Goal: Information Seeking & Learning: Learn about a topic

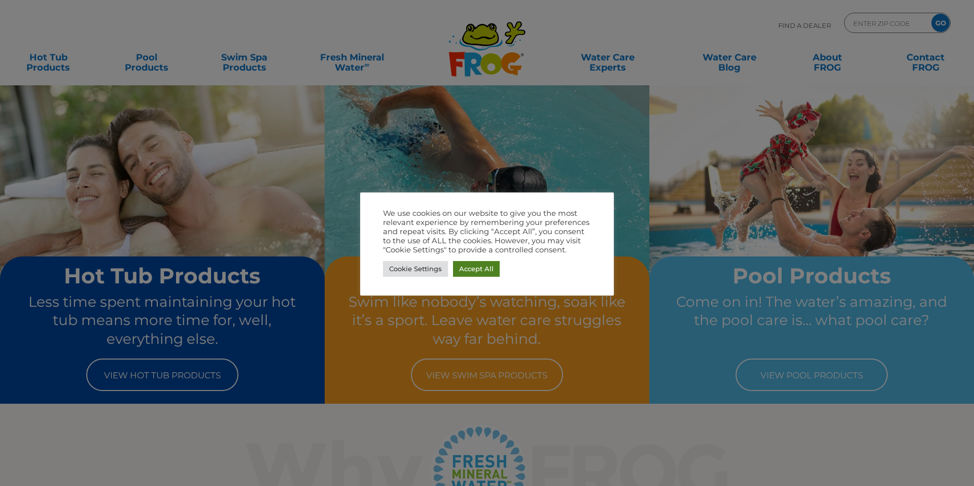
click at [481, 270] on link "Accept All" at bounding box center [476, 269] width 47 height 16
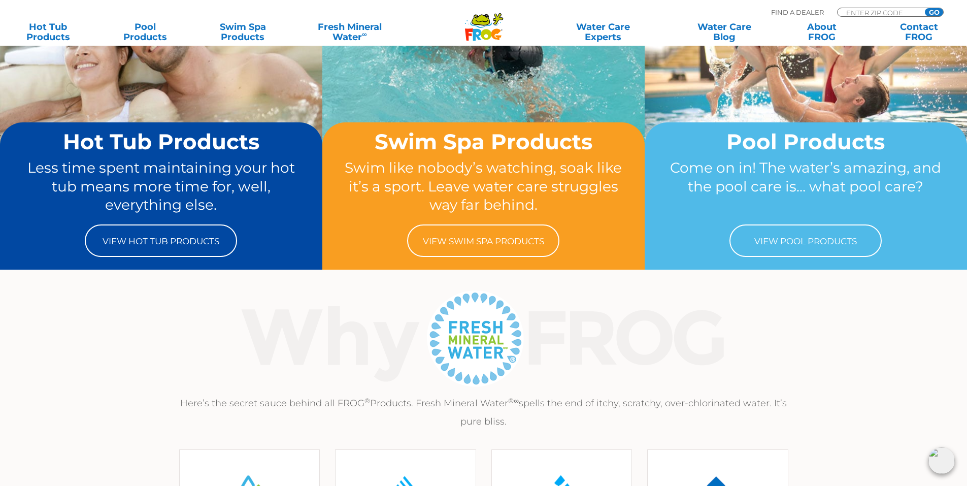
scroll to position [152, 0]
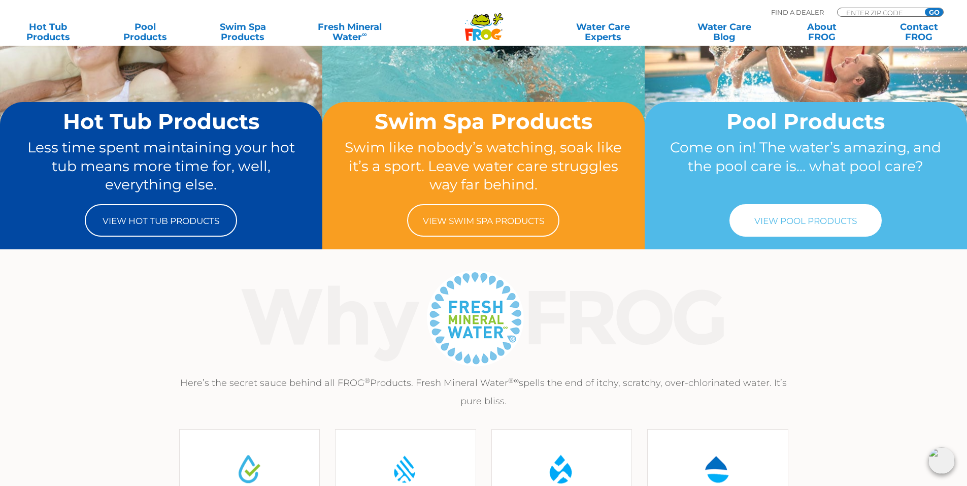
click at [823, 221] on link "View Pool Products" at bounding box center [805, 220] width 152 height 32
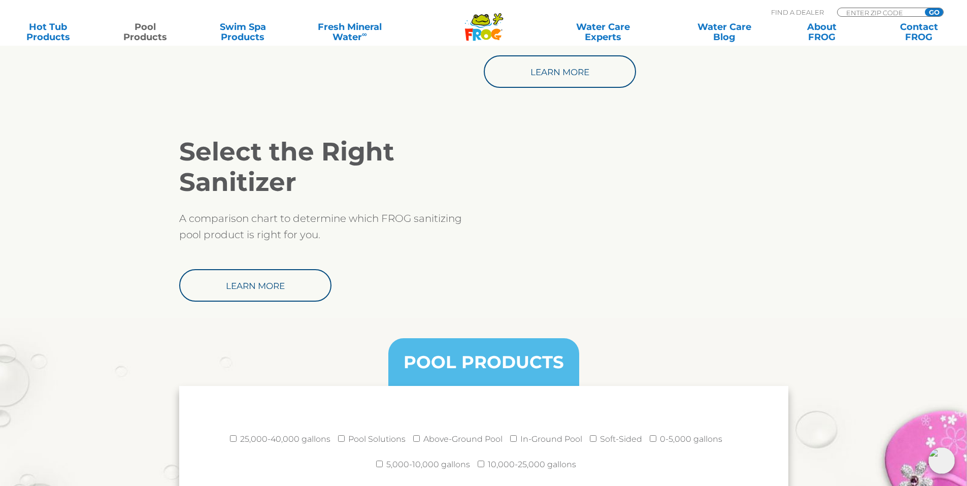
scroll to position [1015, 0]
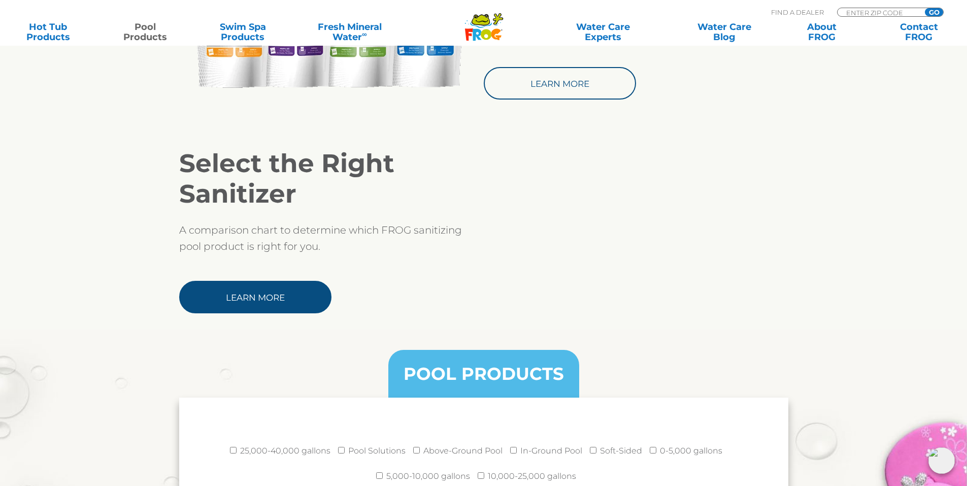
click at [272, 303] on link "Learn More" at bounding box center [255, 297] width 152 height 32
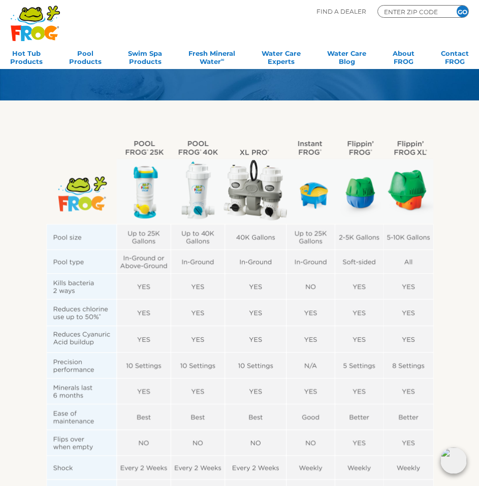
scroll to position [152, 0]
